Goal: Transaction & Acquisition: Purchase product/service

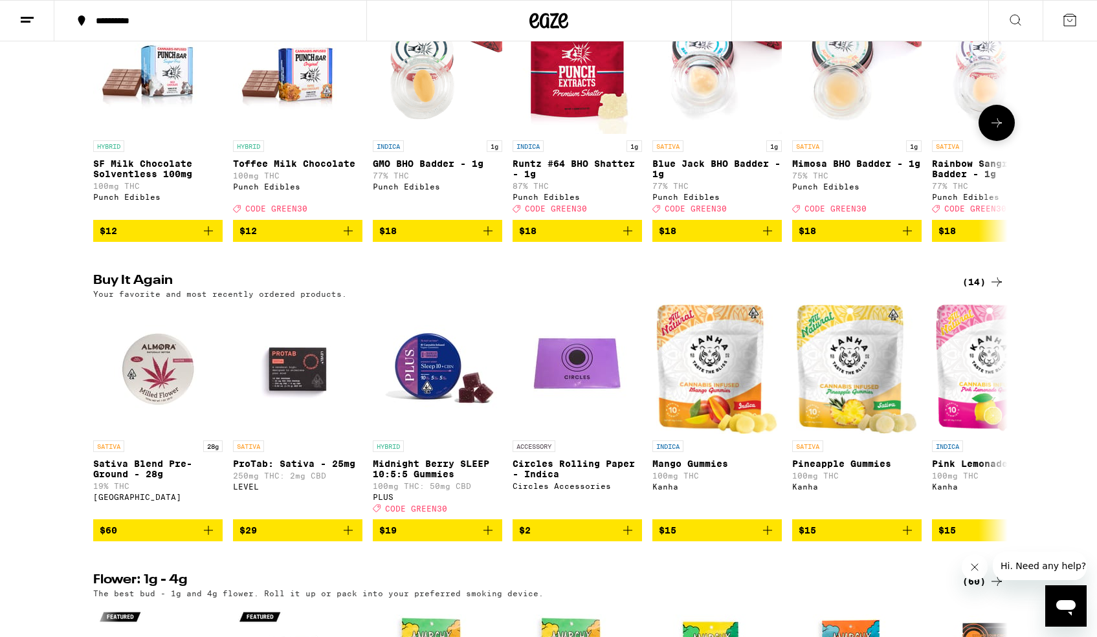
scroll to position [802, 0]
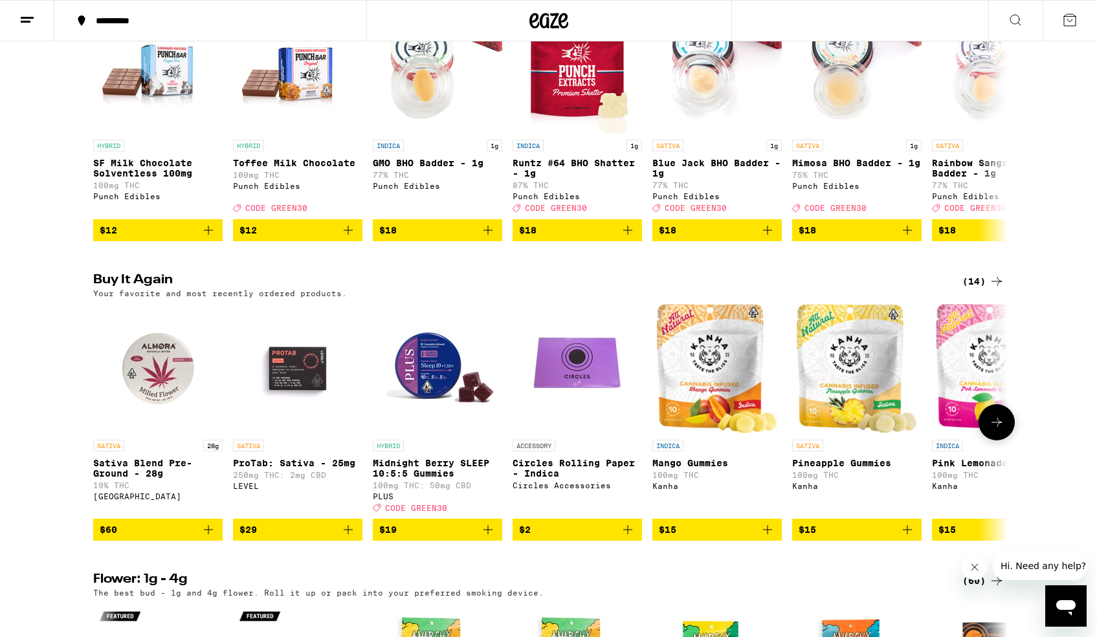
click at [208, 535] on icon "Add to bag" at bounding box center [208, 530] width 9 height 9
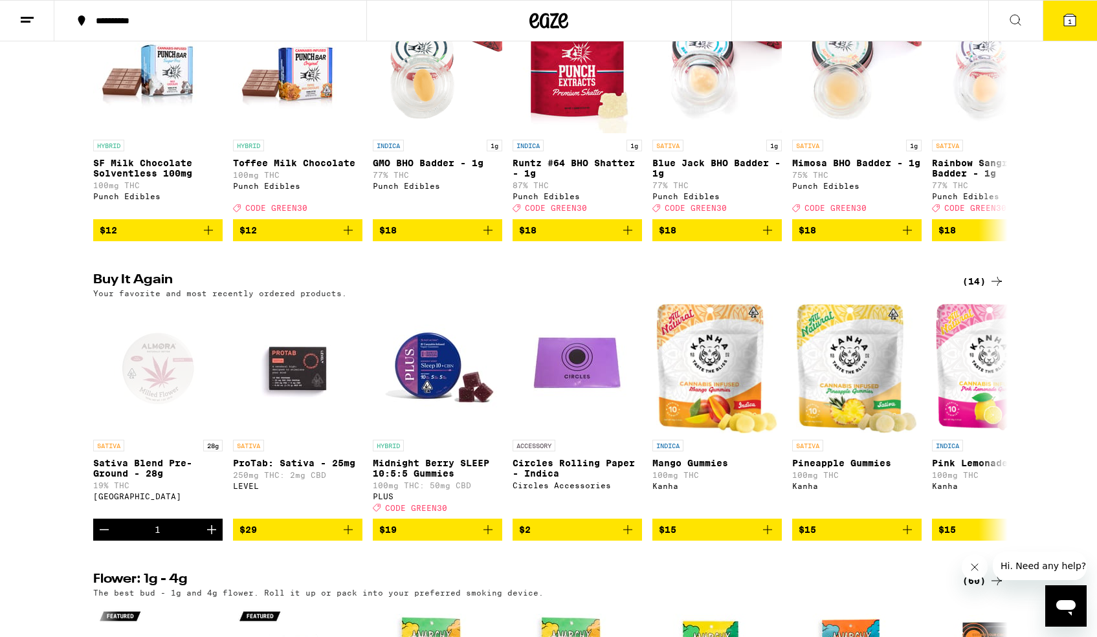
click at [1073, 22] on icon at bounding box center [1070, 20] width 12 height 12
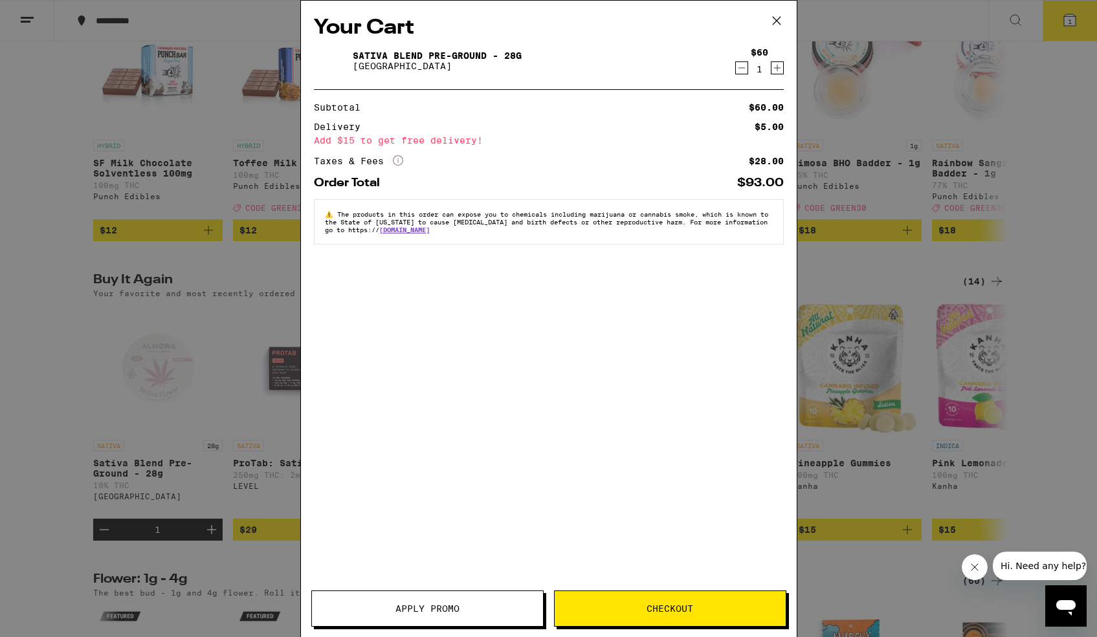
click at [779, 69] on icon "Increment" at bounding box center [776, 68] width 7 height 7
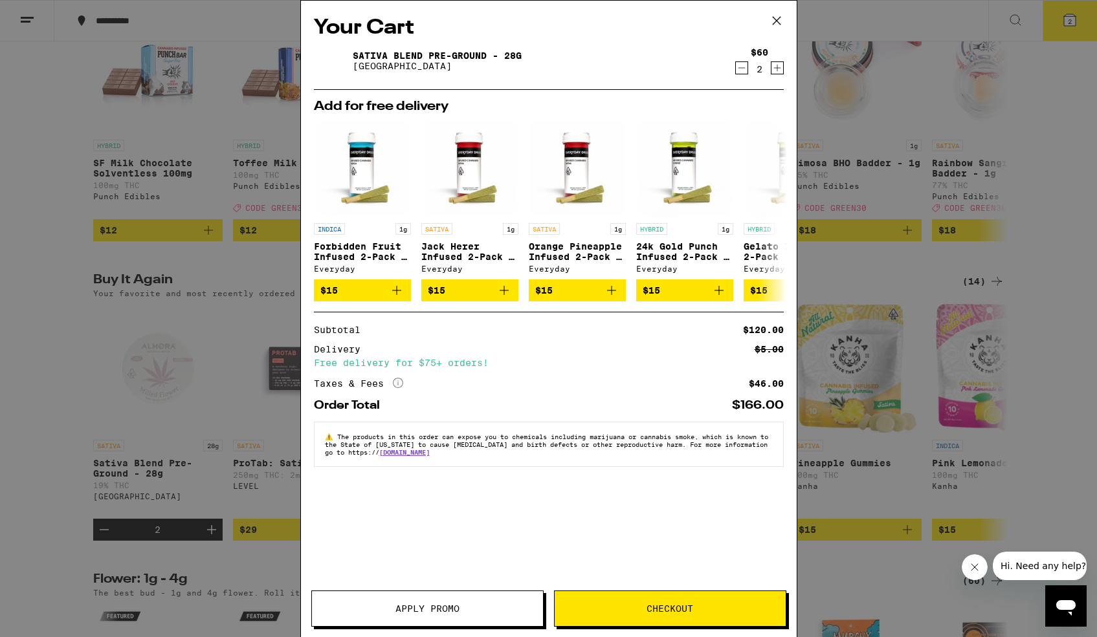
click at [665, 610] on span "Checkout" at bounding box center [670, 608] width 47 height 9
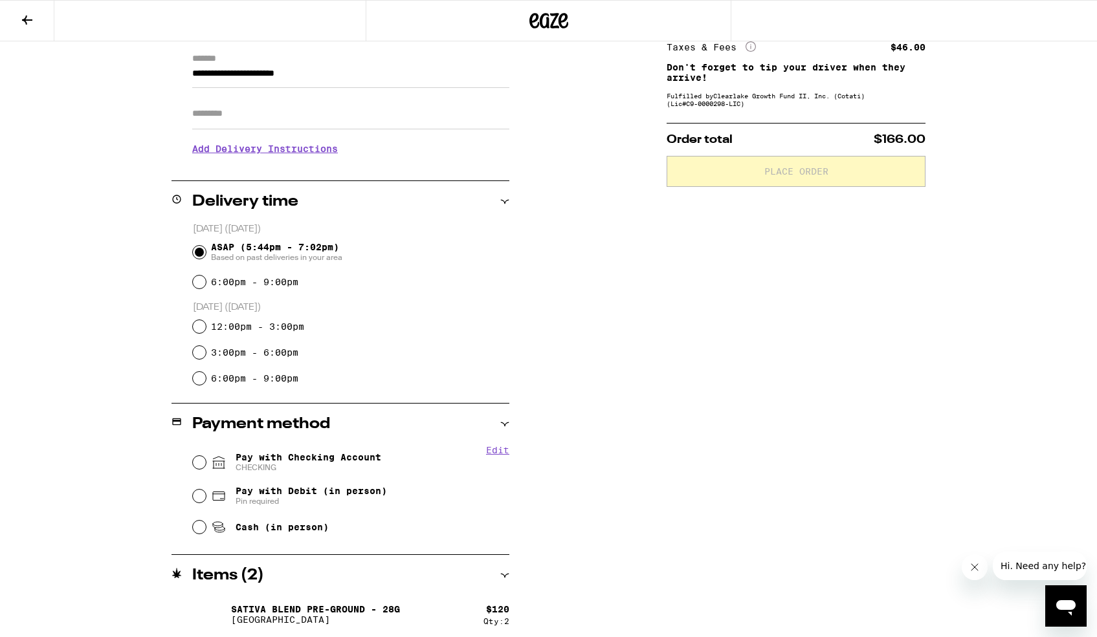
scroll to position [187, 0]
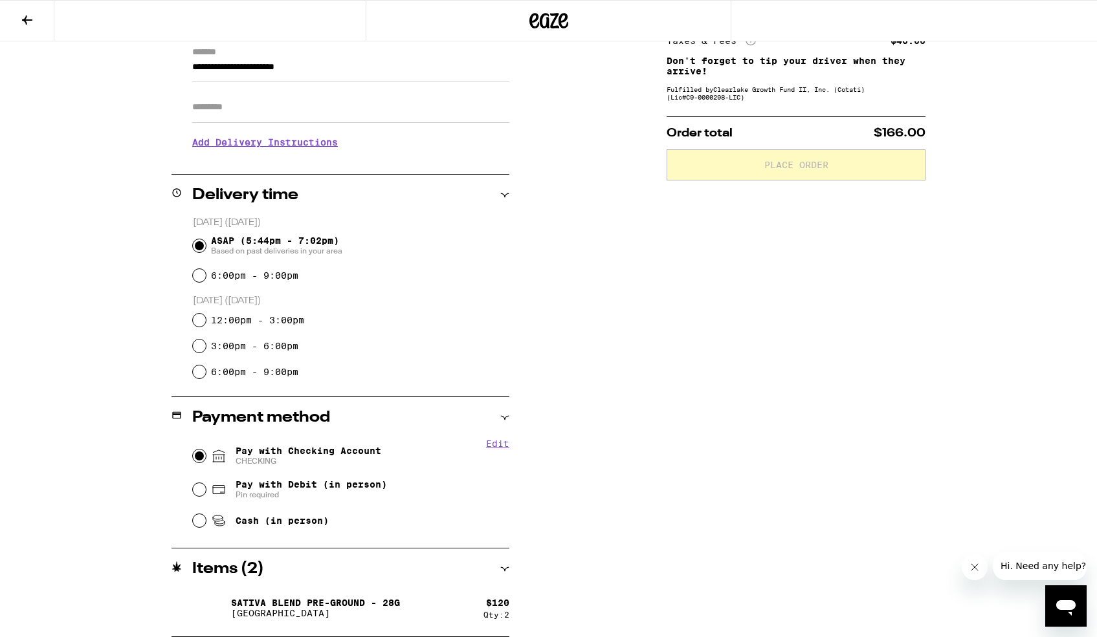
click at [198, 452] on input "Pay with Checking Account CHECKING" at bounding box center [199, 456] width 13 height 13
radio input "true"
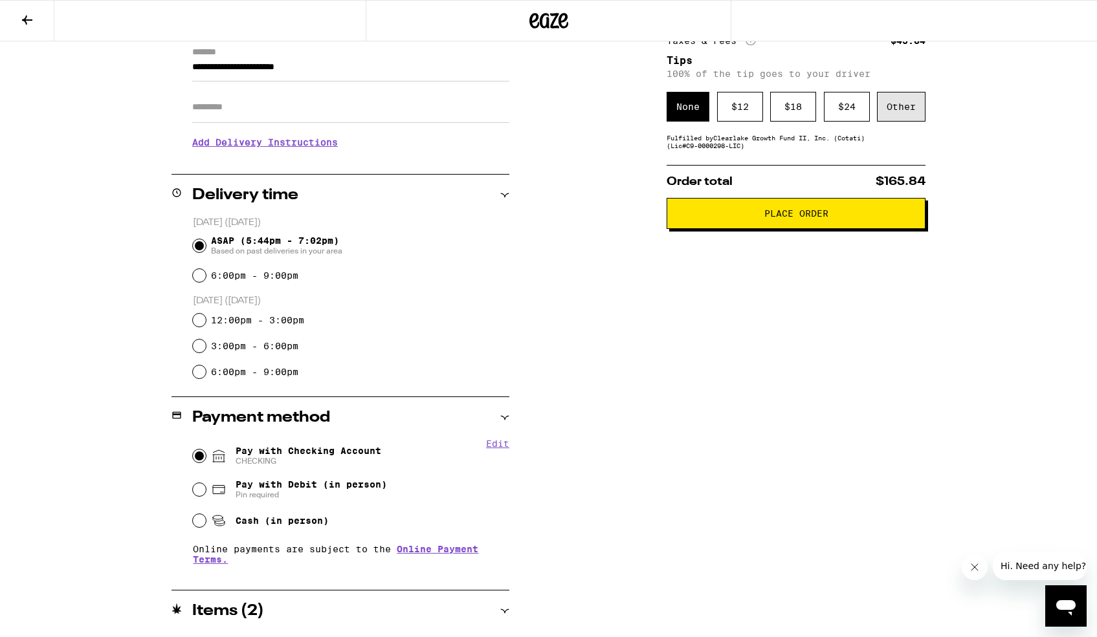
click at [883, 113] on div "Other" at bounding box center [901, 107] width 49 height 30
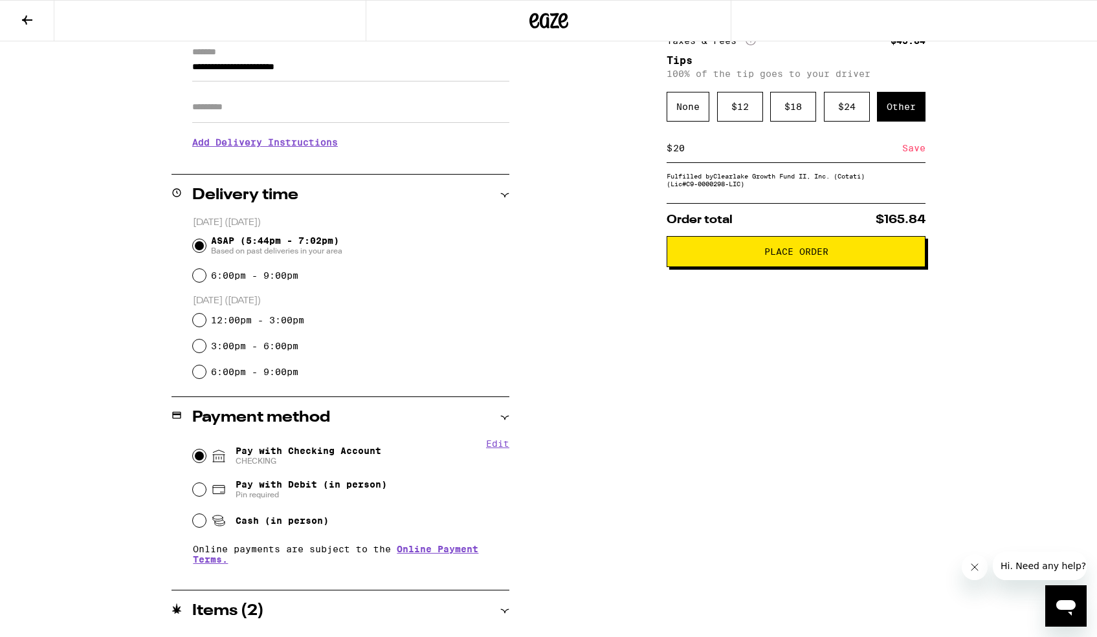
type input "20"
click at [913, 151] on div "Save" at bounding box center [913, 148] width 23 height 28
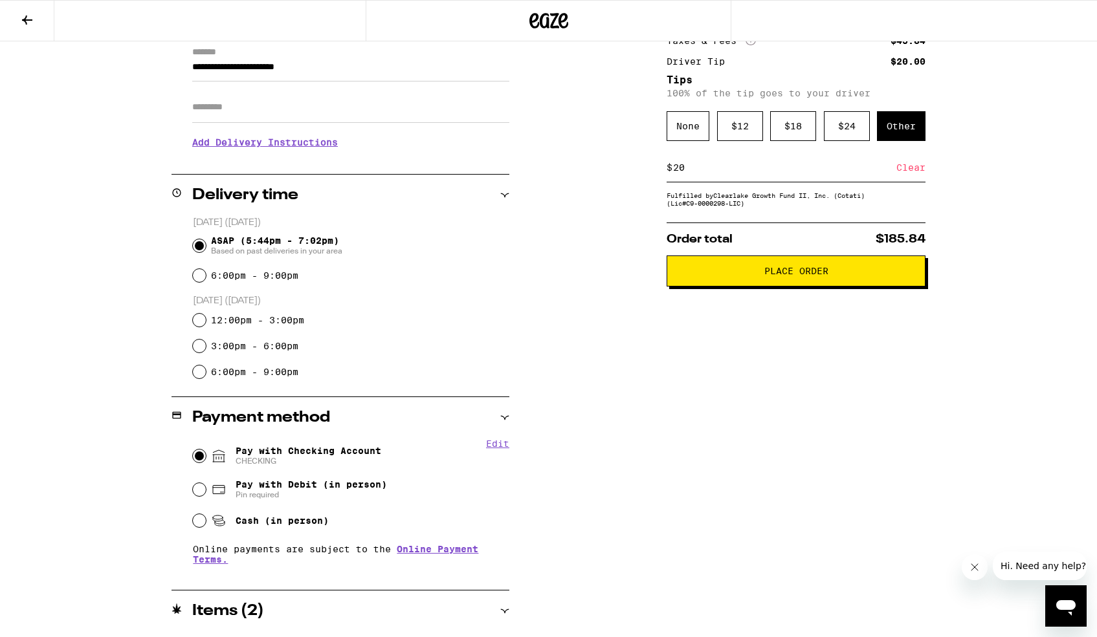
click at [782, 276] on span "Place Order" at bounding box center [796, 271] width 64 height 9
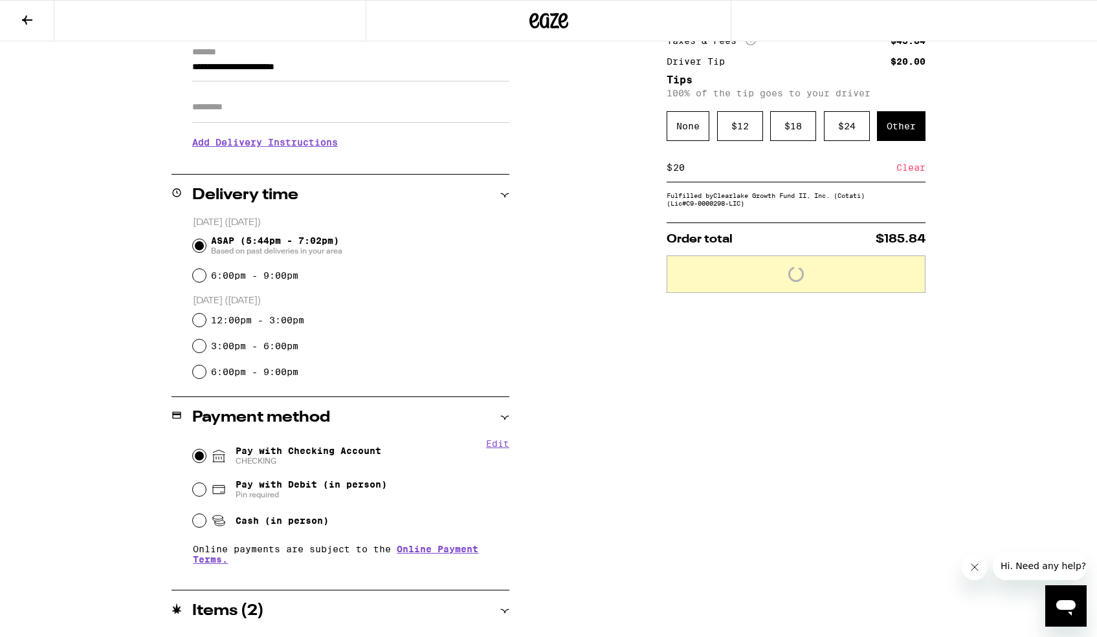
scroll to position [228, 0]
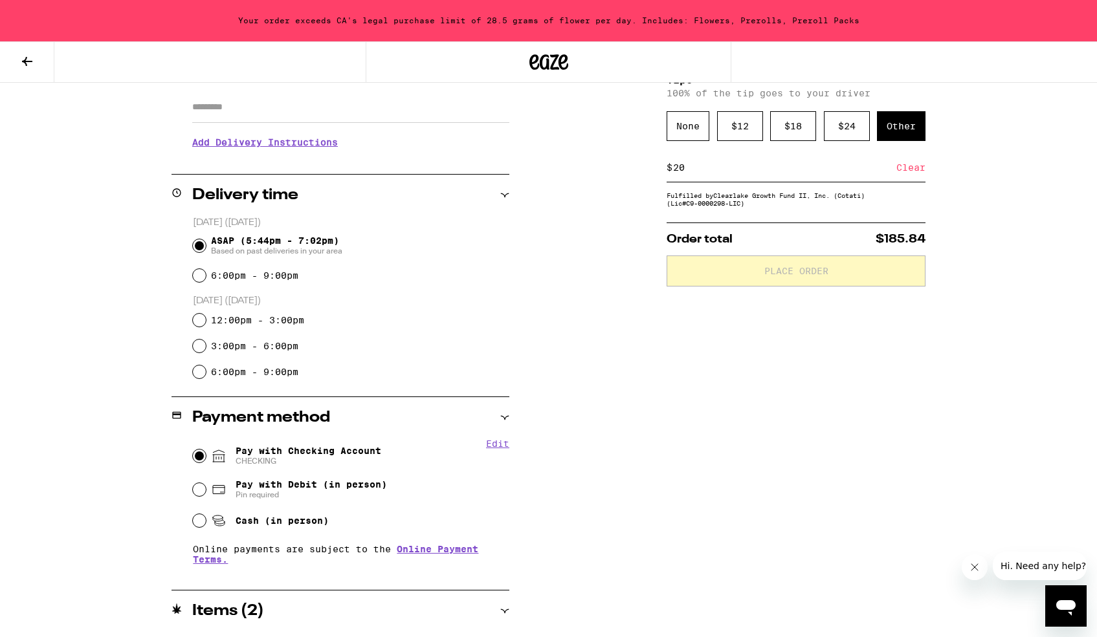
click at [29, 62] on icon at bounding box center [27, 62] width 16 height 16
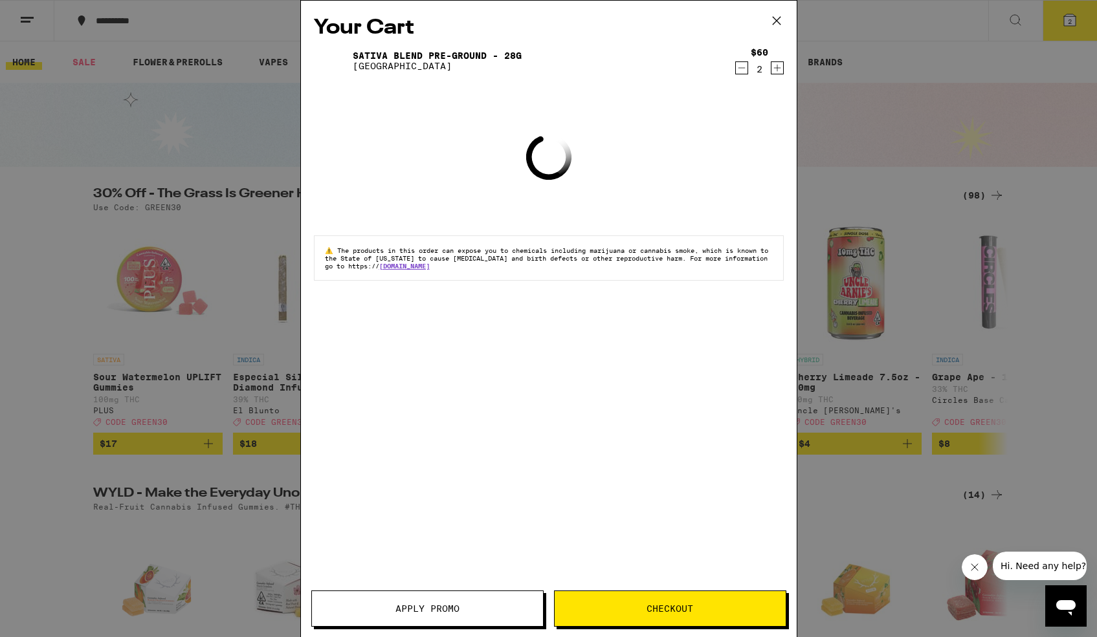
click at [740, 67] on icon "Decrement" at bounding box center [742, 68] width 12 height 16
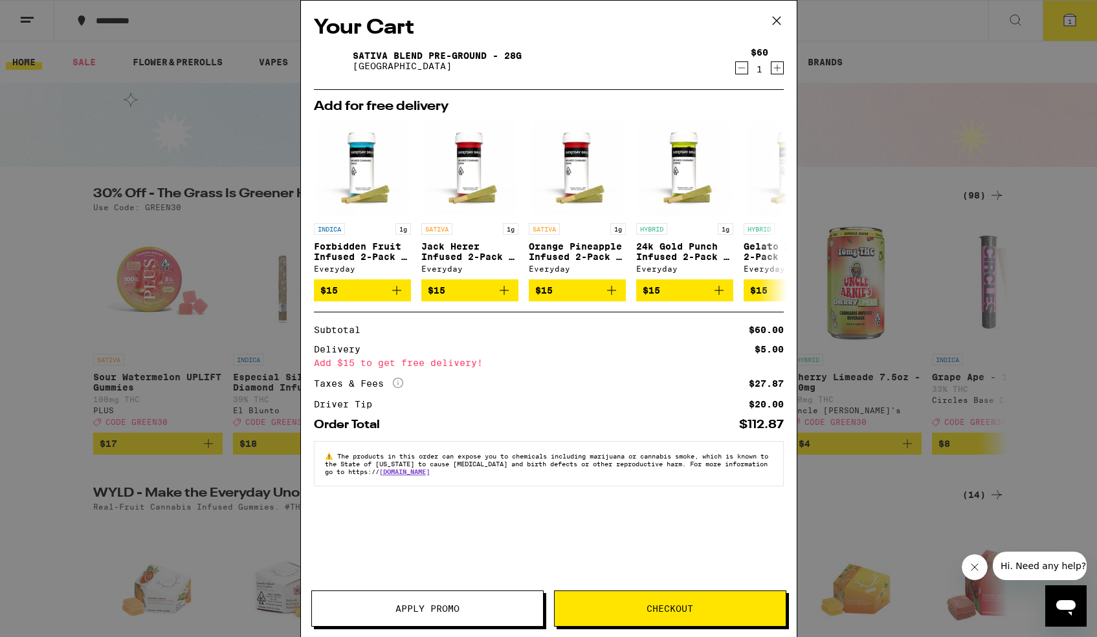
click at [681, 605] on span "Checkout" at bounding box center [670, 608] width 47 height 9
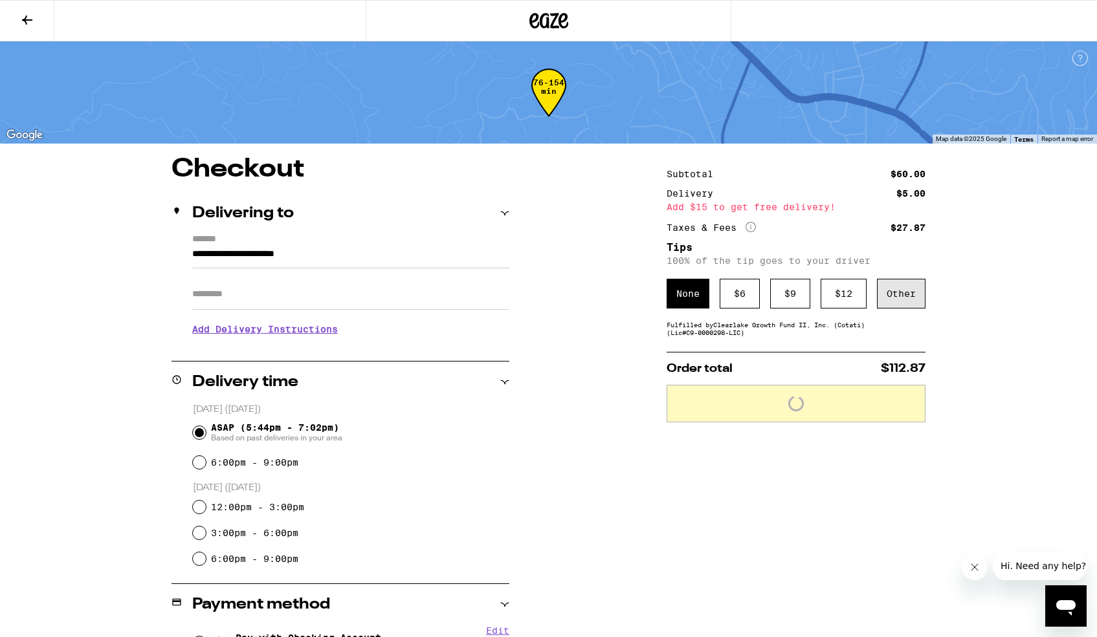
click at [903, 294] on div "Other" at bounding box center [901, 294] width 49 height 30
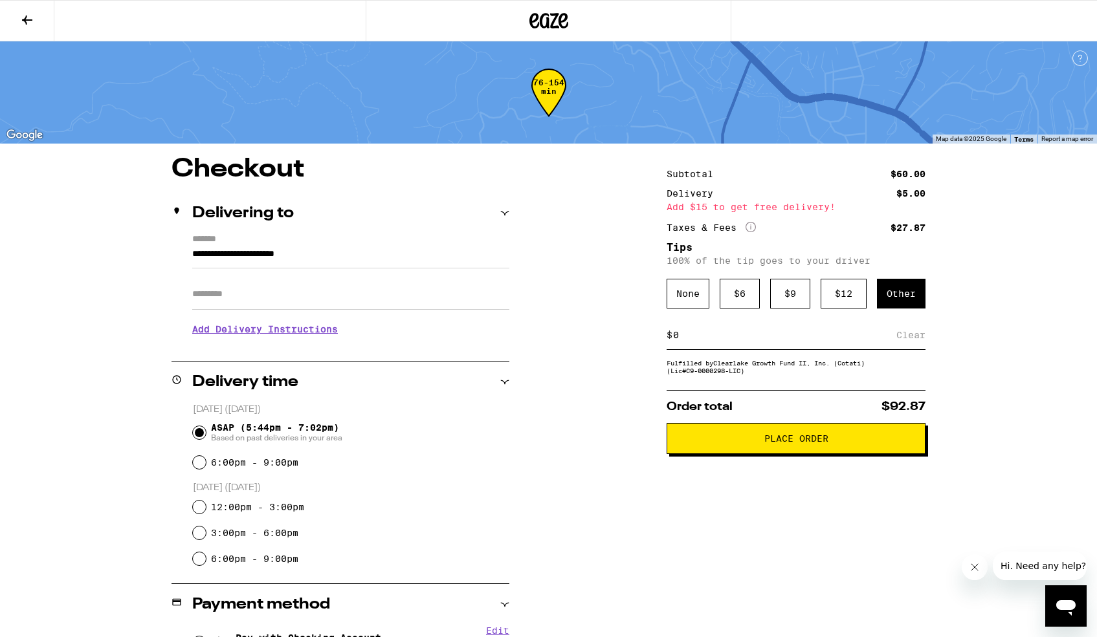
click at [756, 340] on input at bounding box center [784, 335] width 224 height 12
type input "20"
click at [910, 341] on div "Save" at bounding box center [913, 335] width 23 height 28
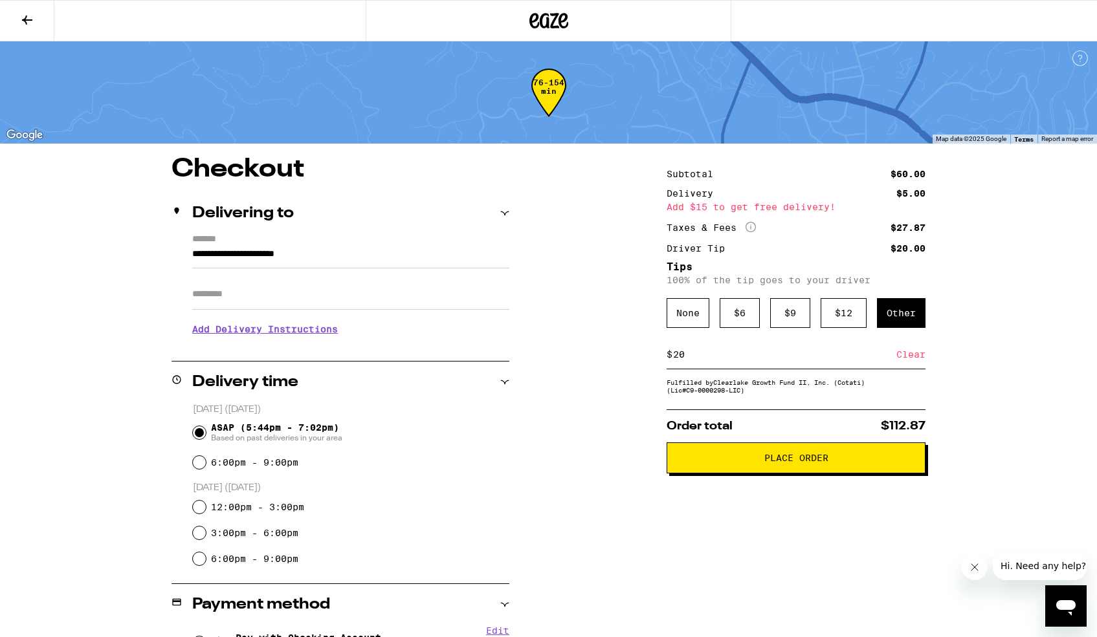
click at [789, 470] on button "Place Order" at bounding box center [796, 458] width 259 height 31
